Goal: Information Seeking & Learning: Learn about a topic

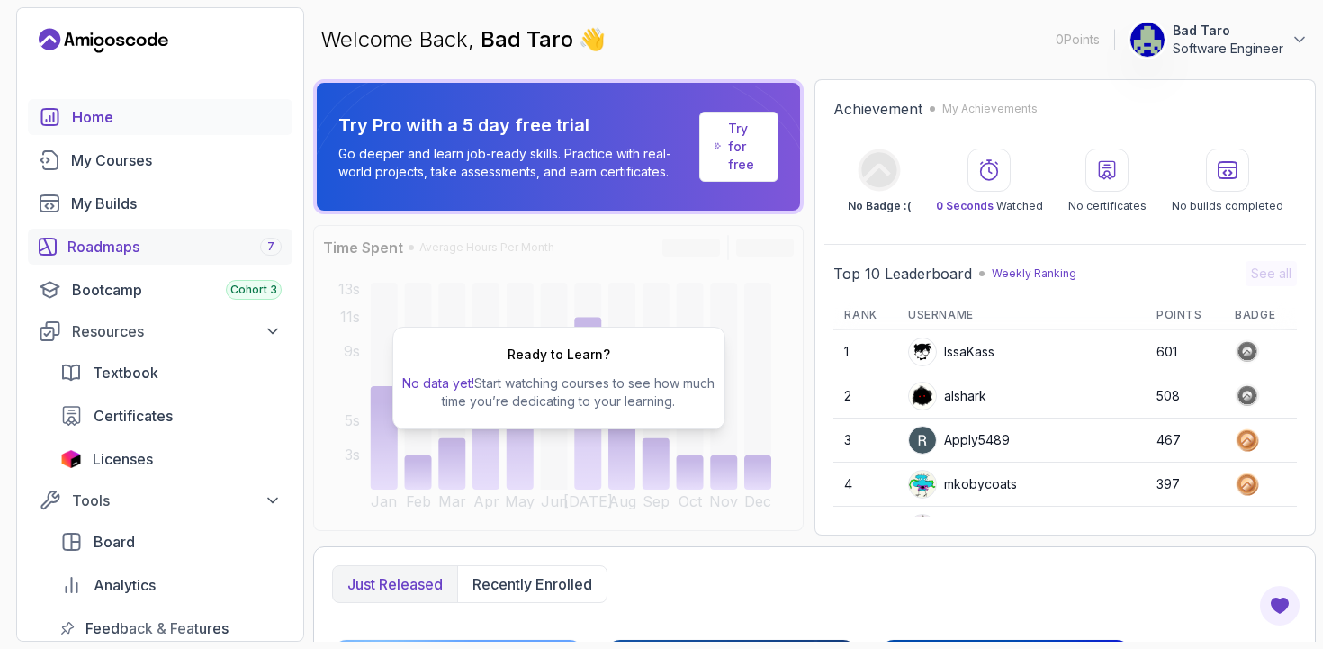
click at [148, 248] on div "Roadmaps 7" at bounding box center [175, 247] width 214 height 22
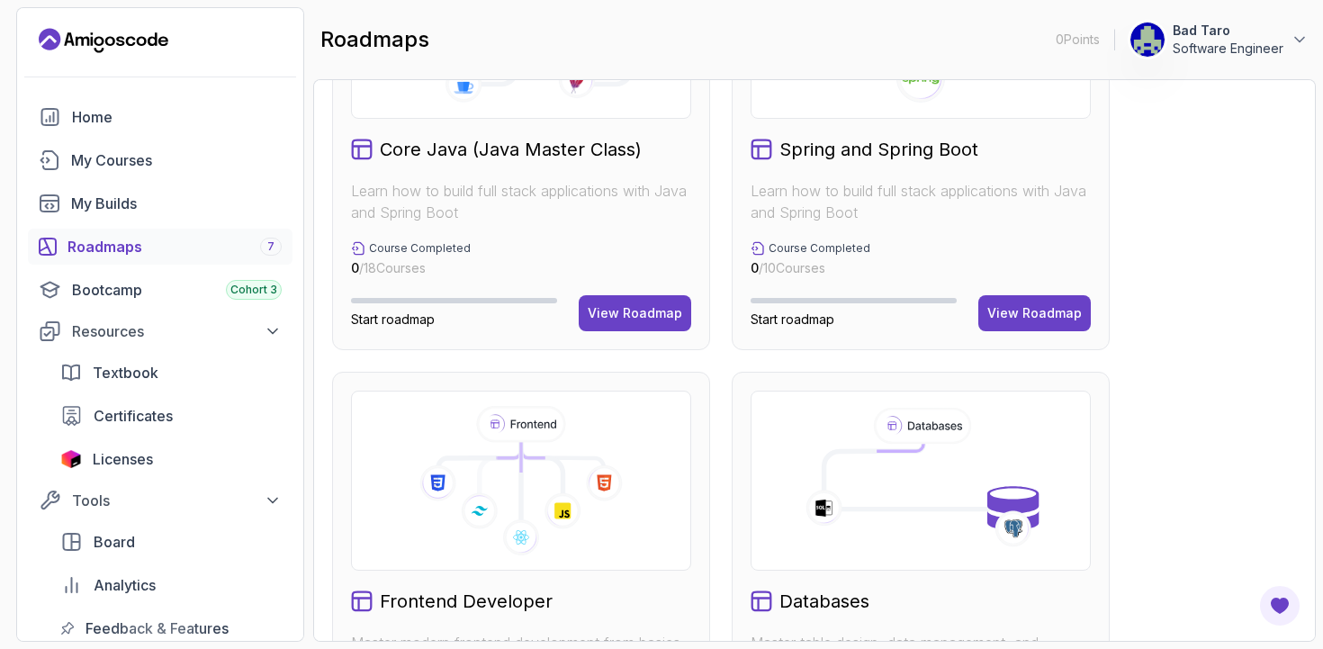
scroll to position [575, 0]
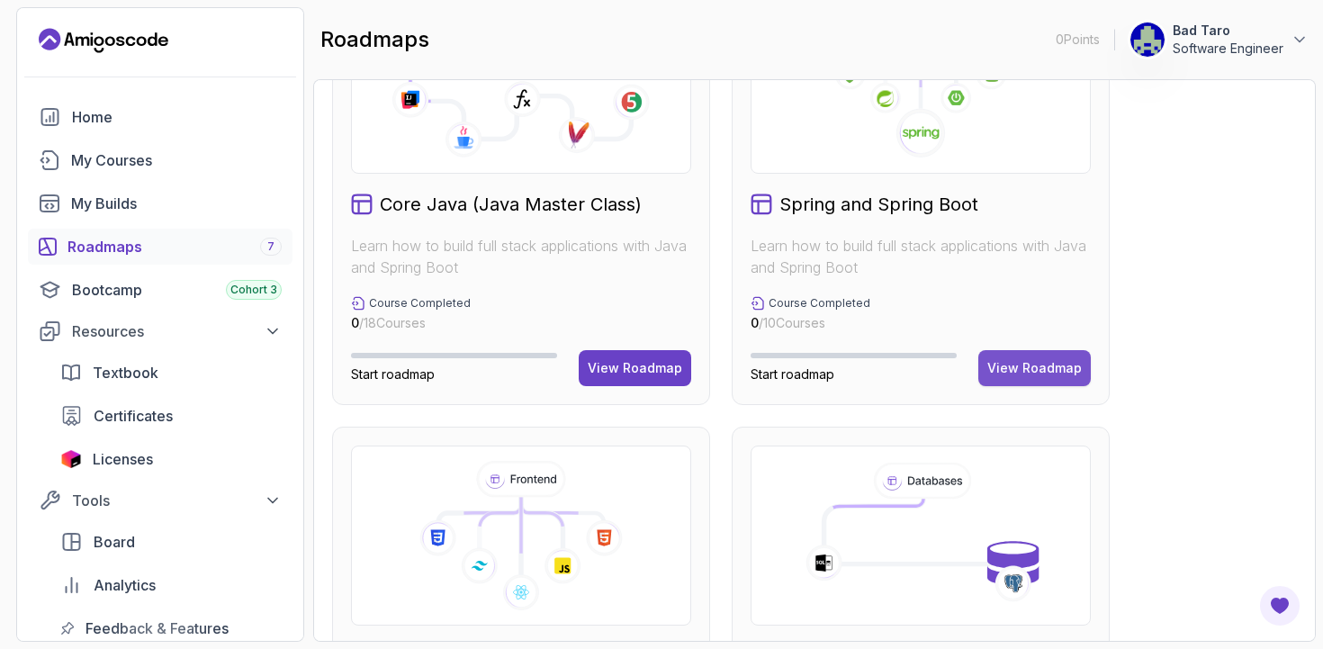
click at [1026, 373] on div "View Roadmap" at bounding box center [1035, 368] width 95 height 18
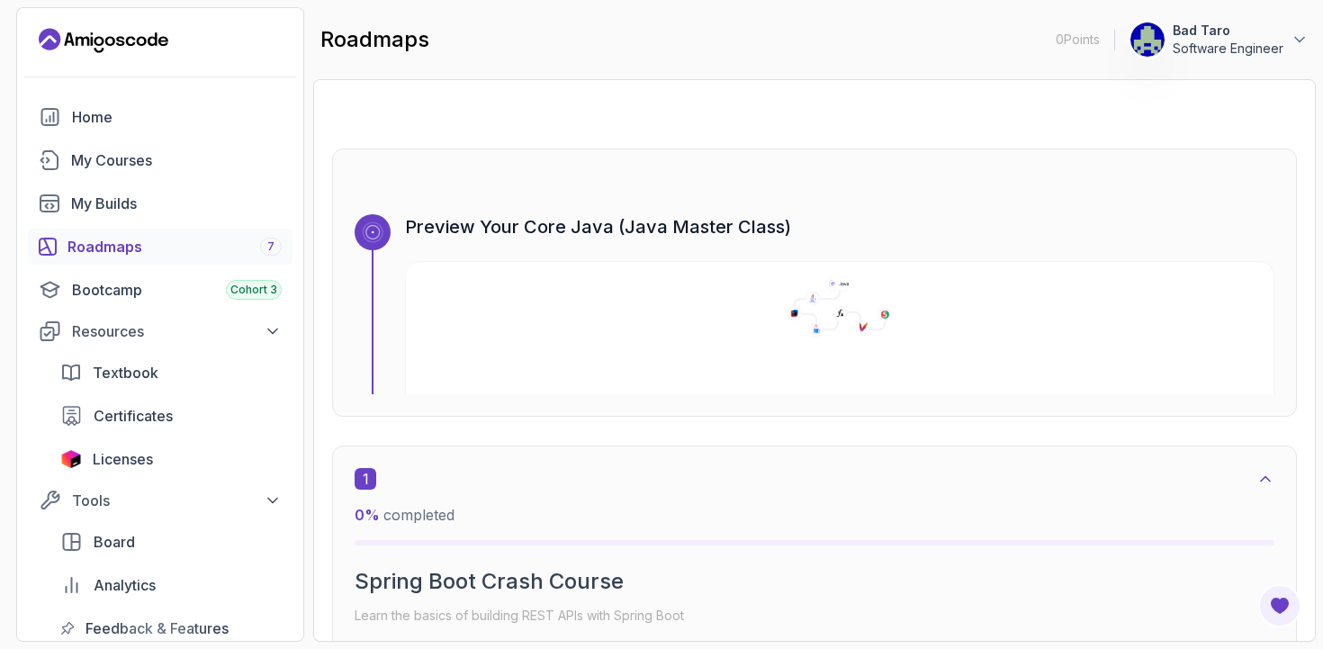
scroll to position [154, 0]
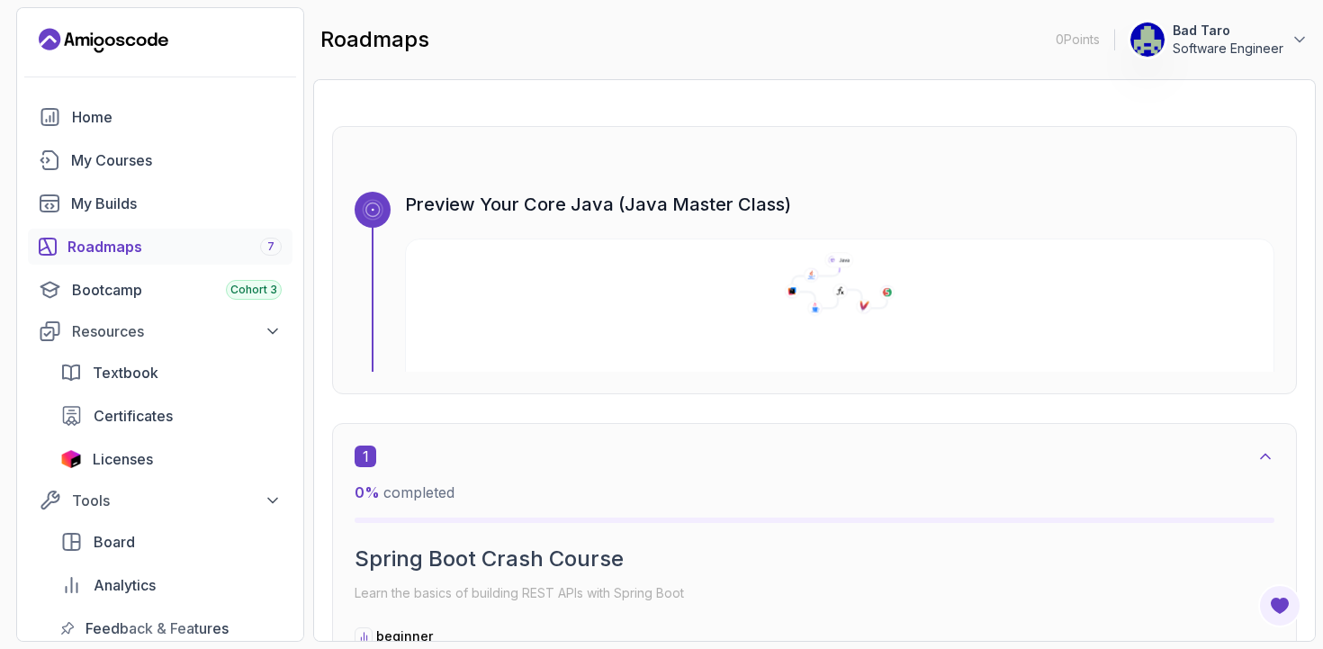
click at [670, 290] on icon at bounding box center [840, 284] width 881 height 64
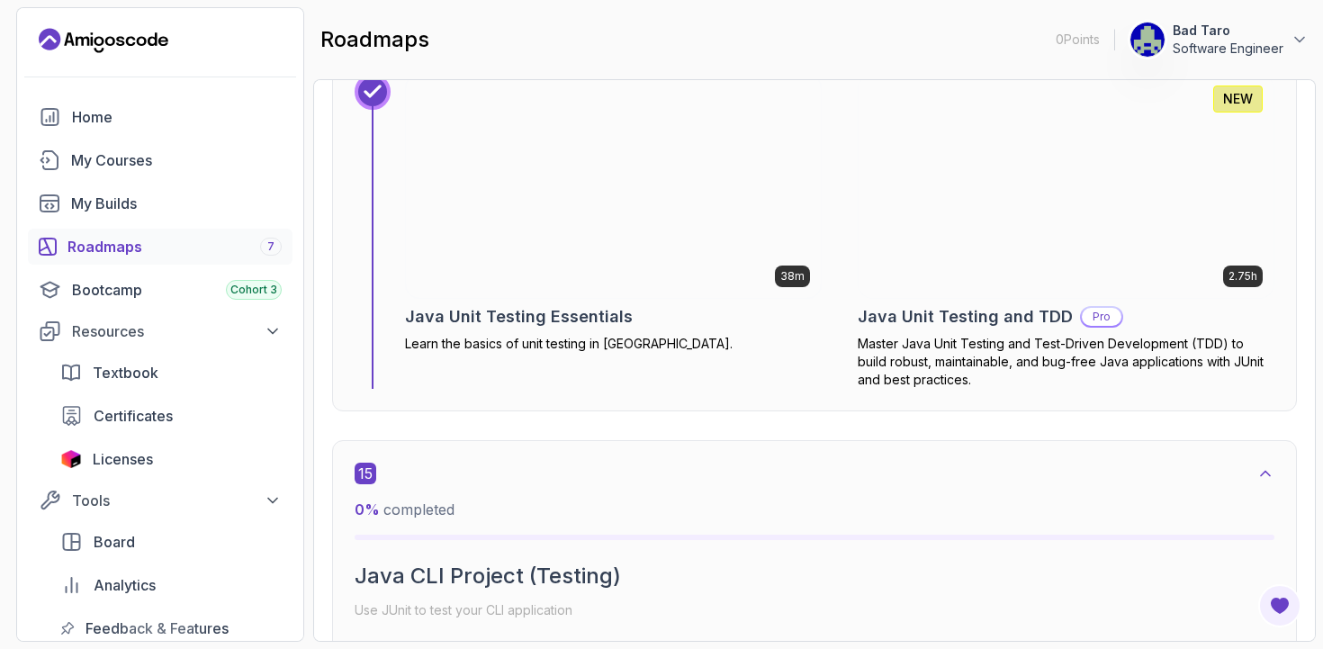
scroll to position [10178, 0]
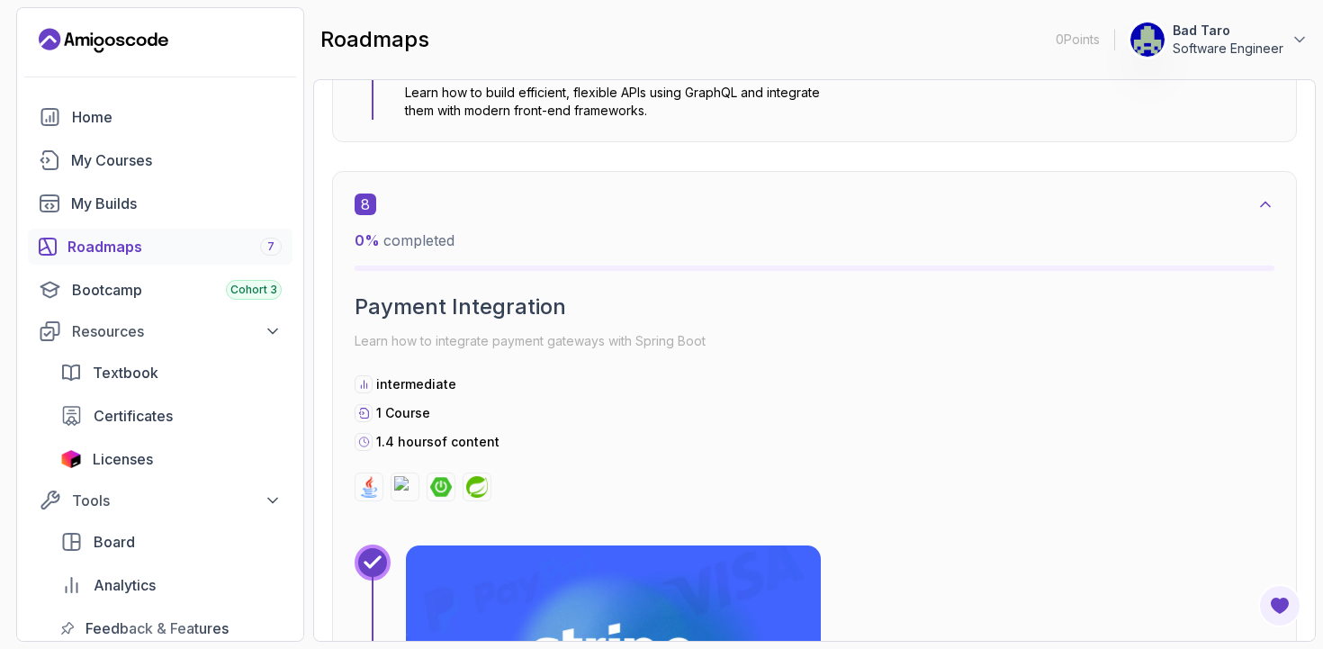
scroll to position [5404, 0]
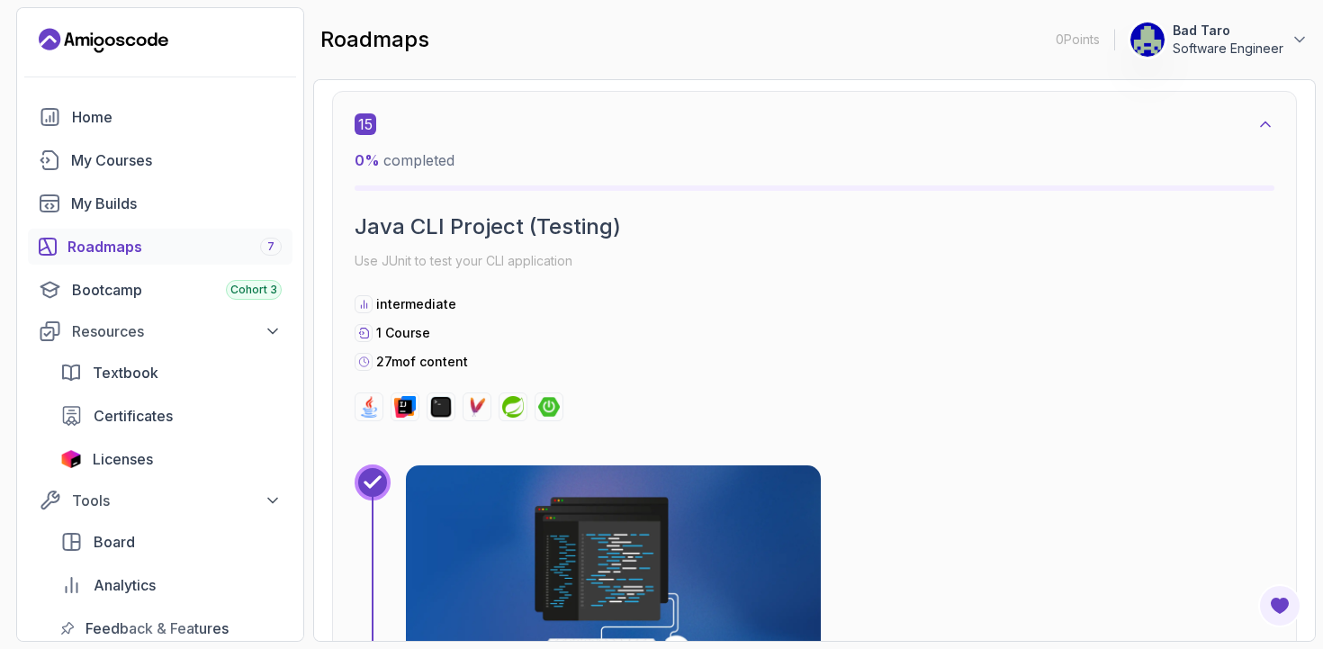
scroll to position [11358, 0]
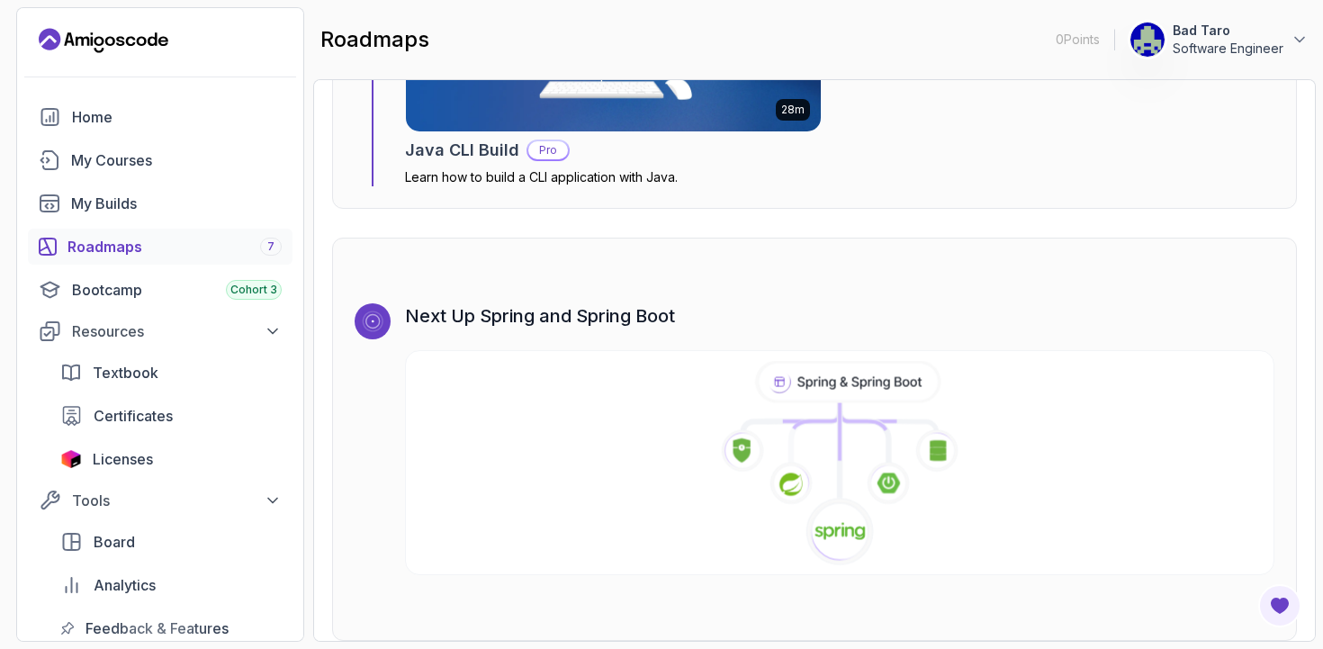
click at [620, 361] on icon at bounding box center [840, 464] width 881 height 206
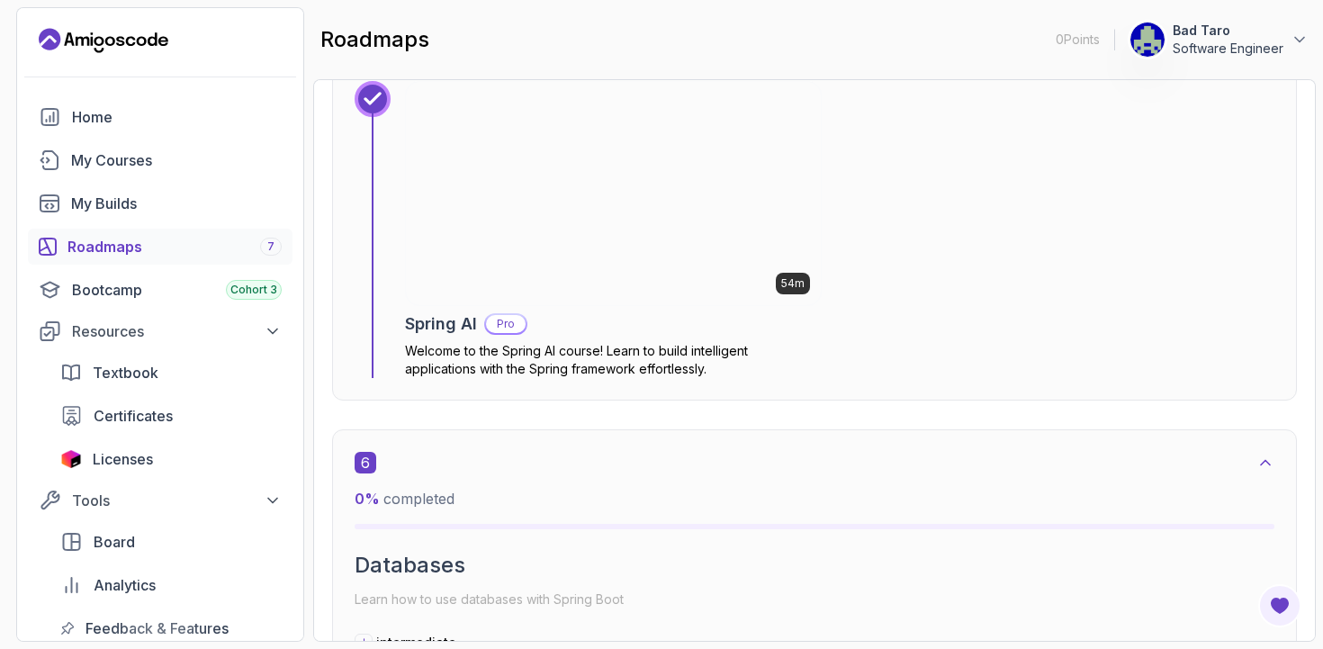
scroll to position [3775, 0]
